Goal: Task Accomplishment & Management: Complete application form

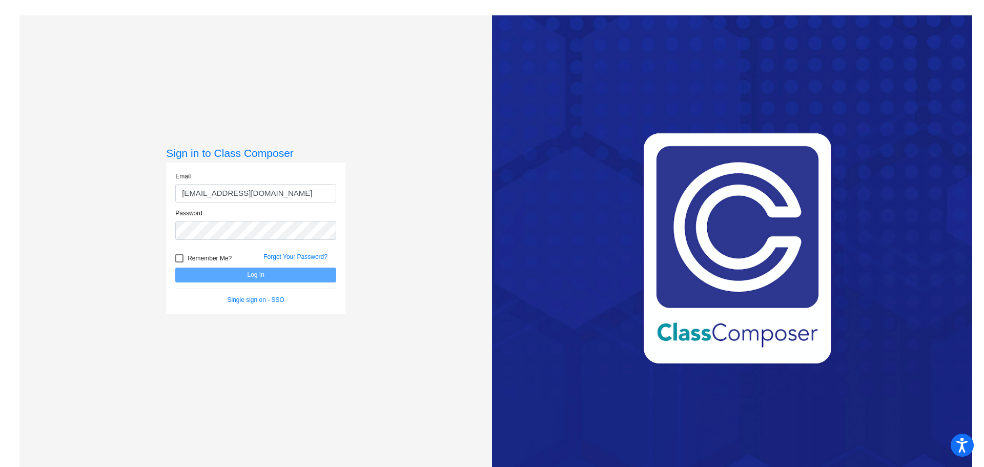
type input "[EMAIL_ADDRESS][DOMAIN_NAME]"
click at [175, 267] on button "Log In" at bounding box center [255, 274] width 161 height 15
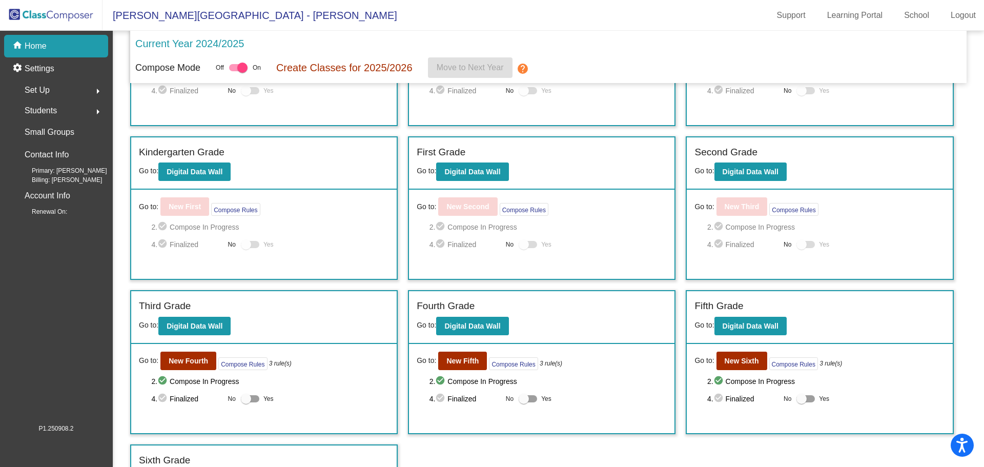
scroll to position [139, 0]
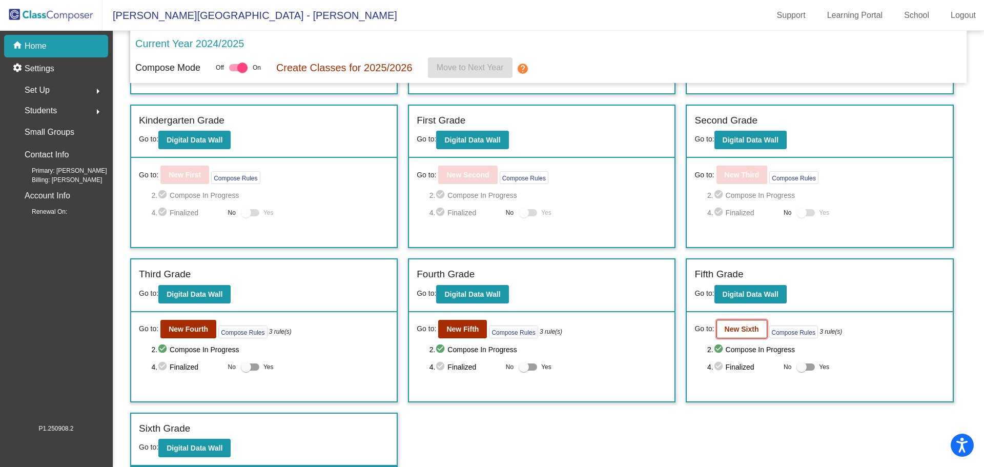
click at [736, 333] on button "New Sixth" at bounding box center [741, 329] width 51 height 18
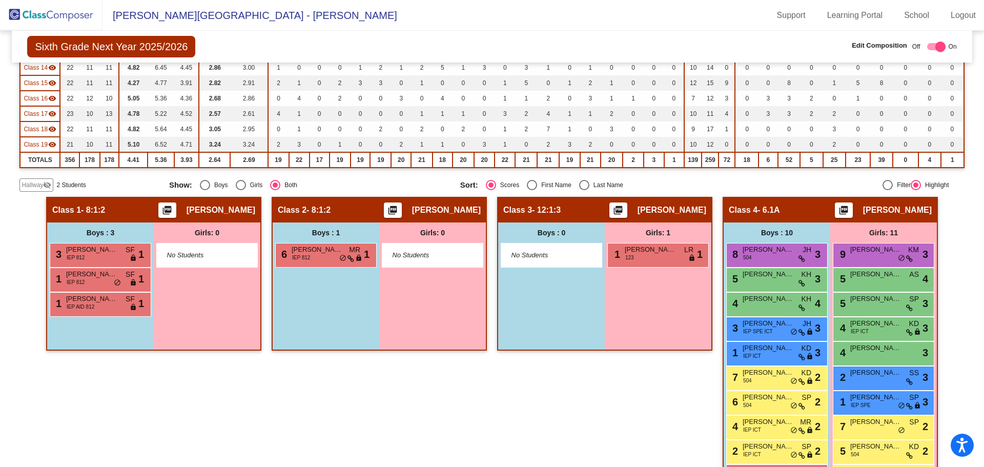
scroll to position [323, 0]
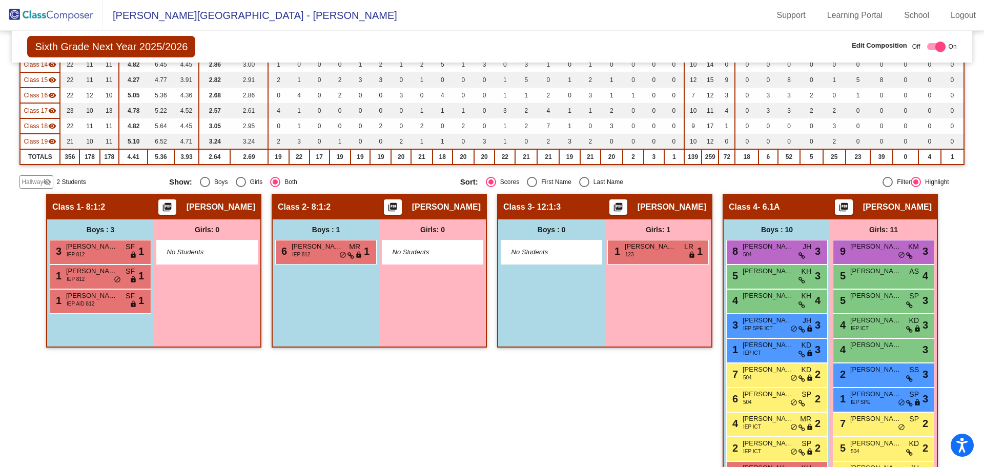
click at [47, 178] on mat-icon "visibility_off" at bounding box center [47, 182] width 8 height 8
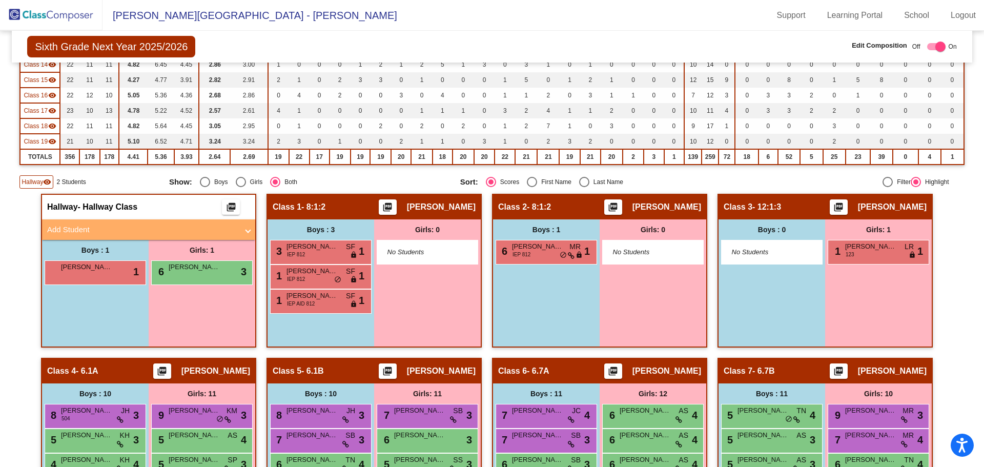
click at [138, 226] on mat-panel-title "Add Student" at bounding box center [142, 230] width 191 height 12
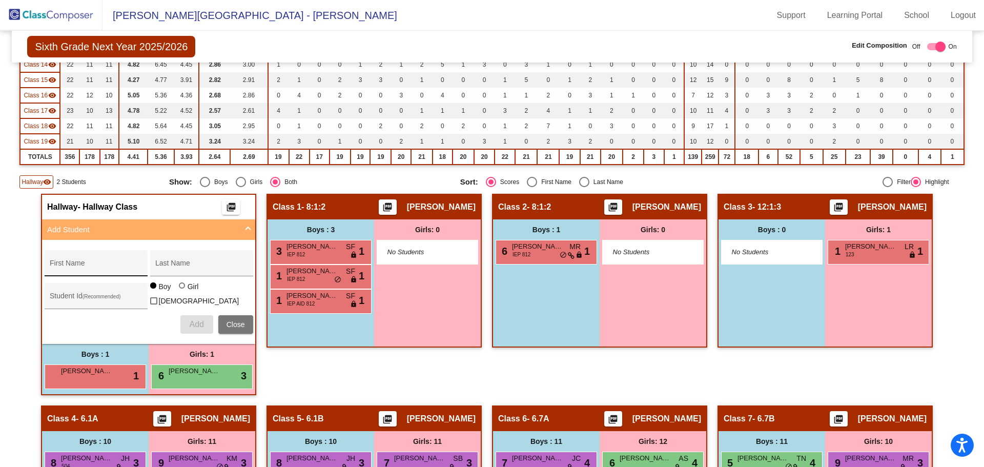
click at [95, 266] on input "First Name" at bounding box center [96, 267] width 92 height 8
type input "[PERSON_NAME]"
click at [168, 267] on input "Last Name" at bounding box center [201, 267] width 92 height 8
type input "[PERSON_NAME]"
click at [113, 297] on input "Student Id (Recommended)" at bounding box center [96, 300] width 92 height 8
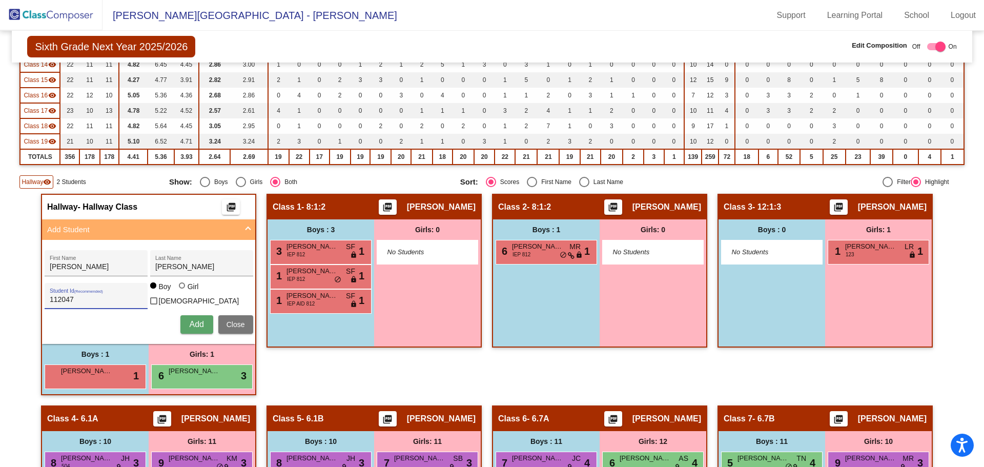
type input "112047"
click at [179, 288] on div at bounding box center [182, 285] width 6 height 6
click at [182, 291] on input "Girl" at bounding box center [182, 290] width 1 height 1
radio input "true"
drag, startPoint x: 196, startPoint y: 319, endPoint x: 205, endPoint y: 318, distance: 9.2
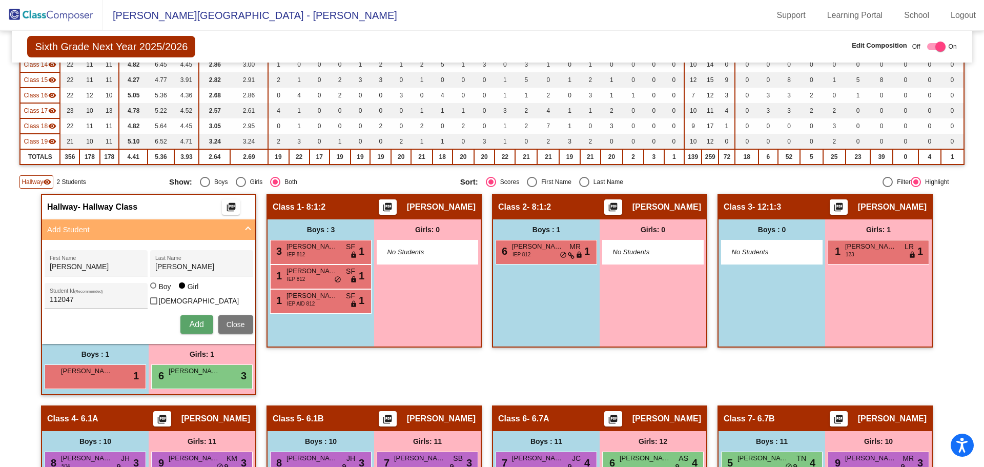
click at [197, 320] on span "Add" at bounding box center [196, 324] width 14 height 9
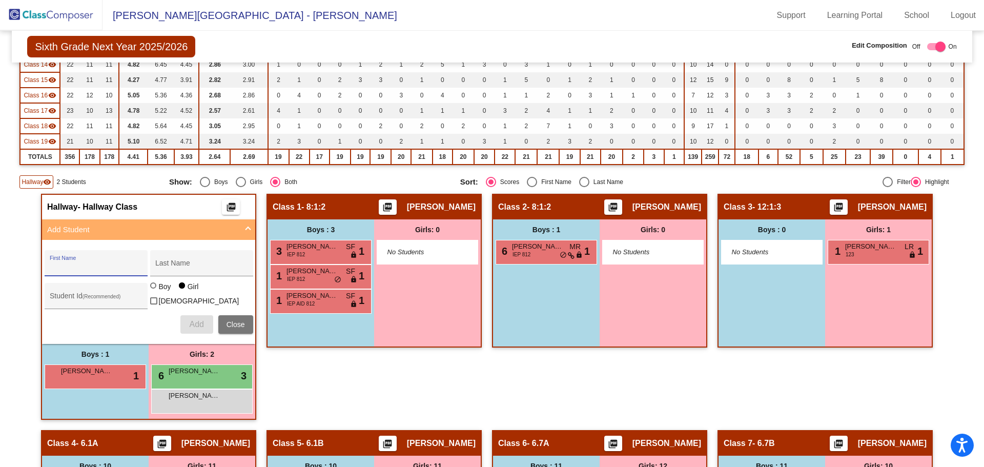
click at [317, 373] on div "Class 1 - 8:1:2 picture_as_pdf [PERSON_NAME] Add Student First Name Last Name S…" at bounding box center [373, 312] width 215 height 236
click at [348, 380] on div "Class 1 - 8:1:2 picture_as_pdf [PERSON_NAME] Add Student First Name Last Name S…" at bounding box center [373, 312] width 215 height 236
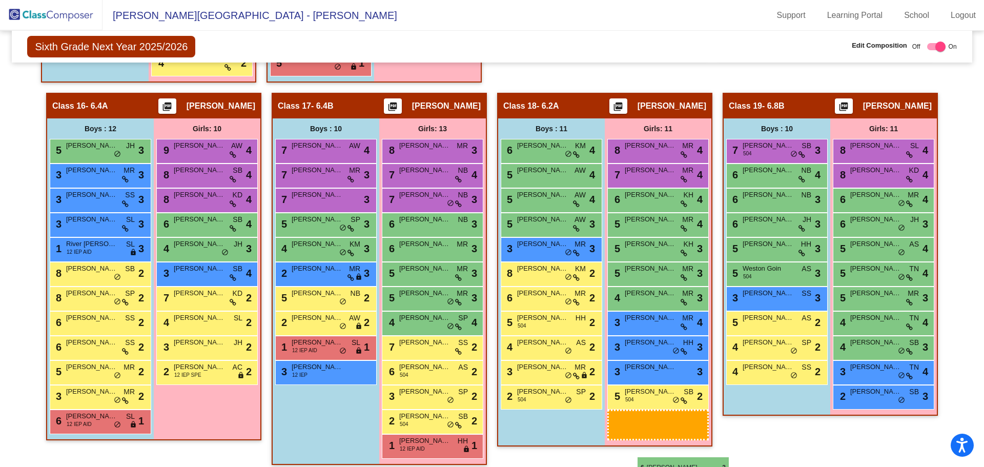
scroll to position [1714, 0]
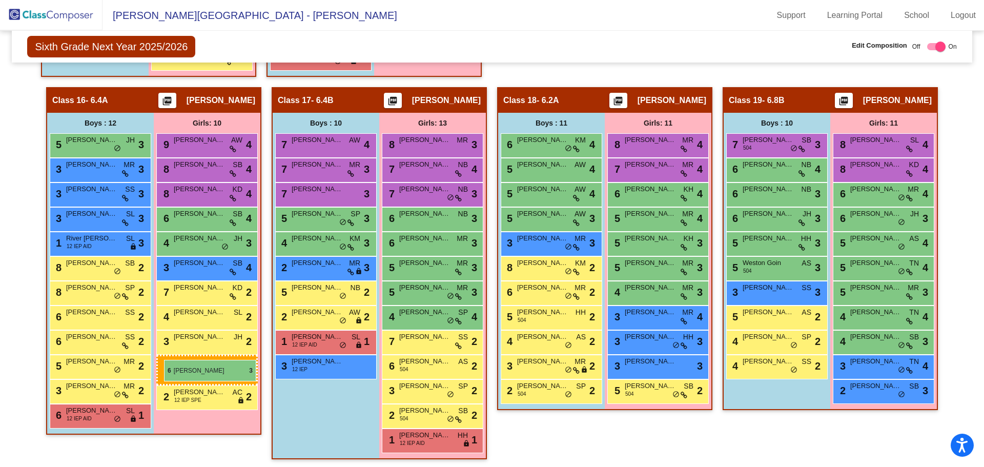
drag, startPoint x: 195, startPoint y: 212, endPoint x: 164, endPoint y: 360, distance: 150.7
